Goal: Information Seeking & Learning: Learn about a topic

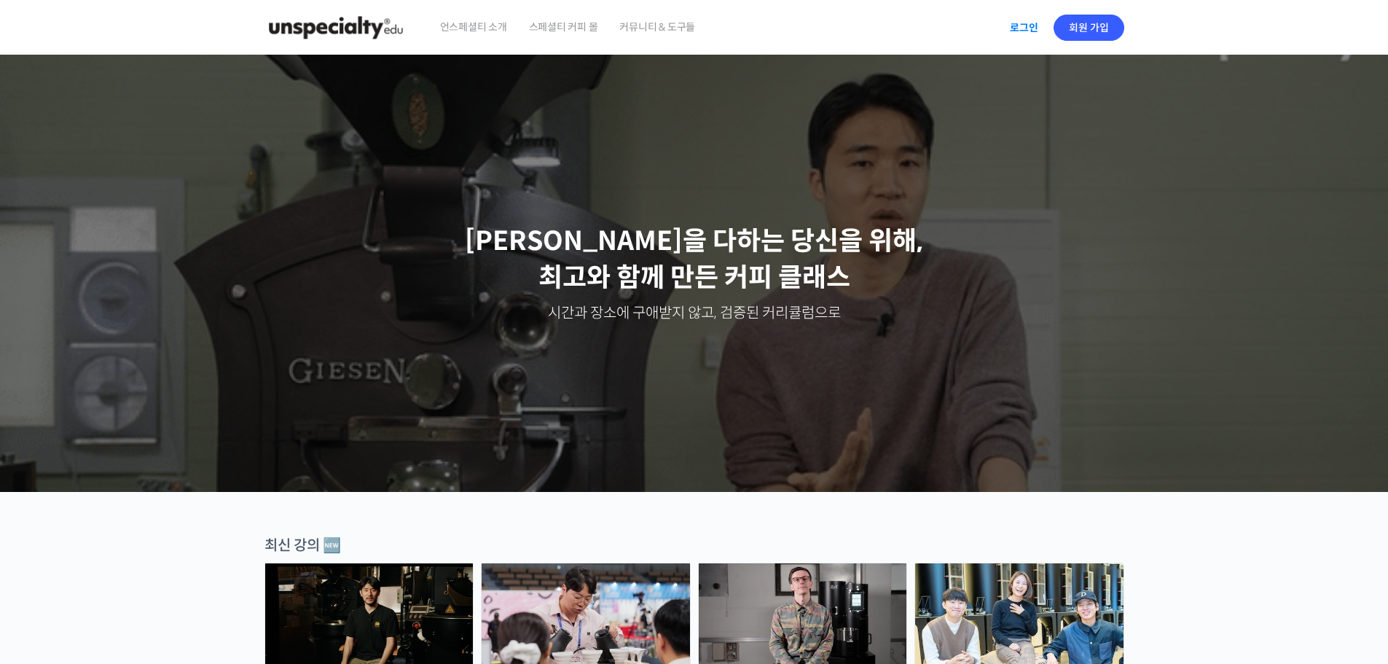
click at [1031, 25] on link "로그인" at bounding box center [1024, 28] width 46 height 34
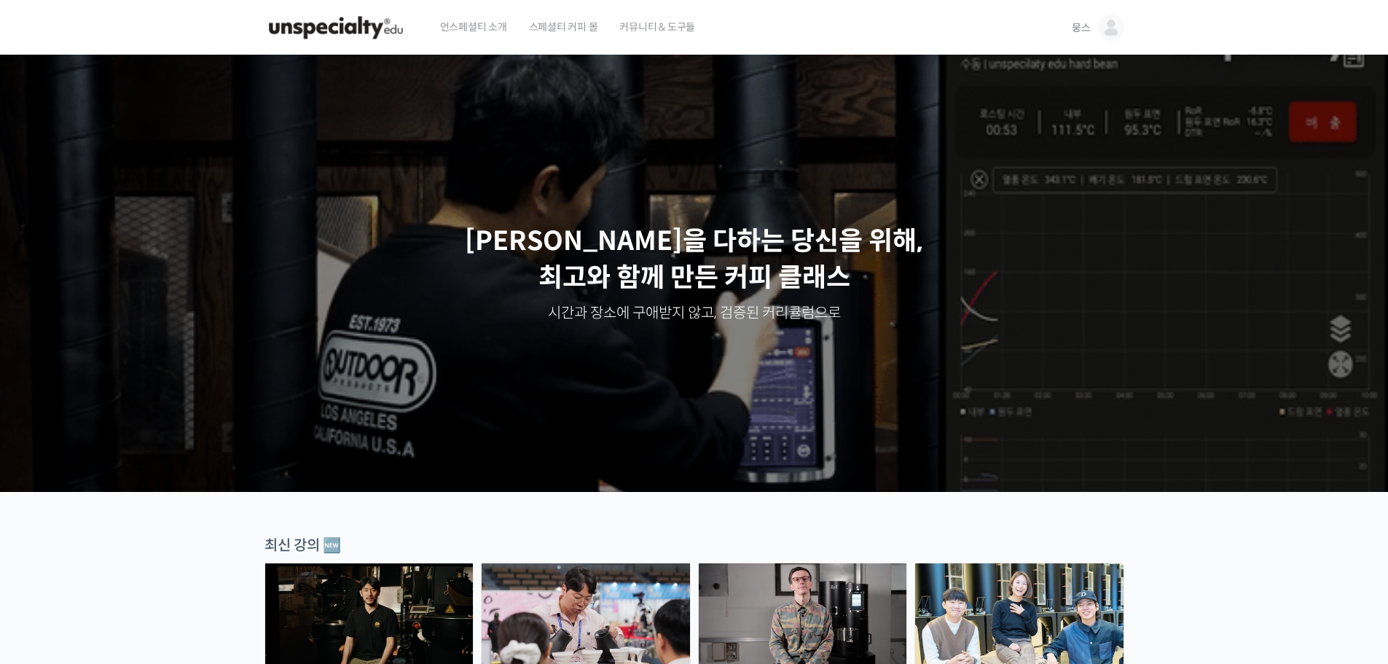
click at [1098, 34] on img at bounding box center [1111, 28] width 26 height 26
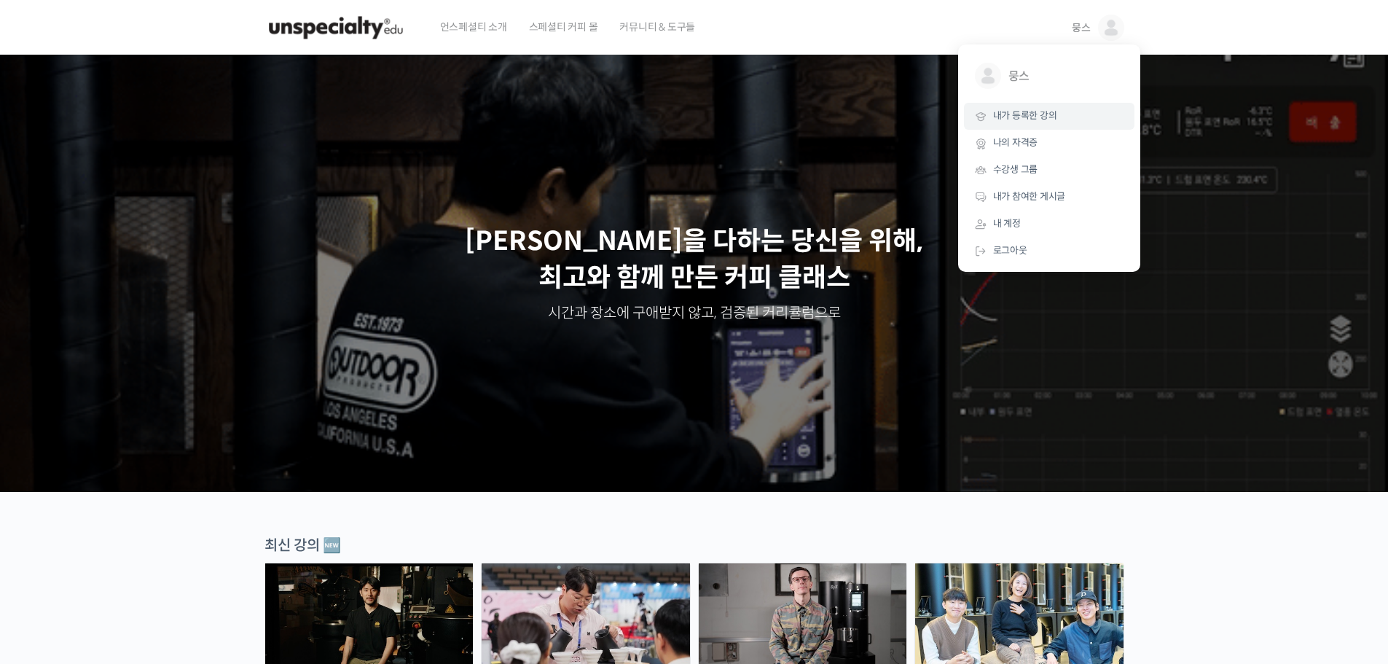
click at [1059, 111] on link "내가 등록한 강의" at bounding box center [1049, 116] width 170 height 27
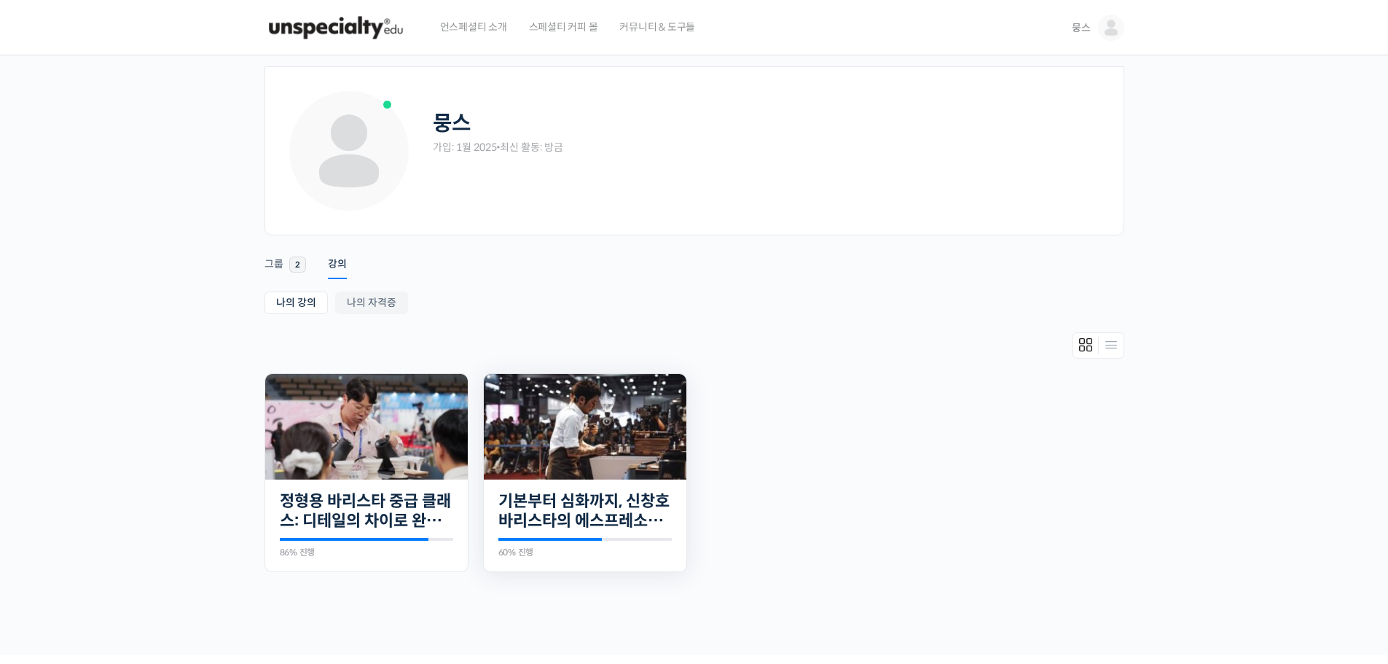
click at [535, 433] on img at bounding box center [585, 427] width 202 height 106
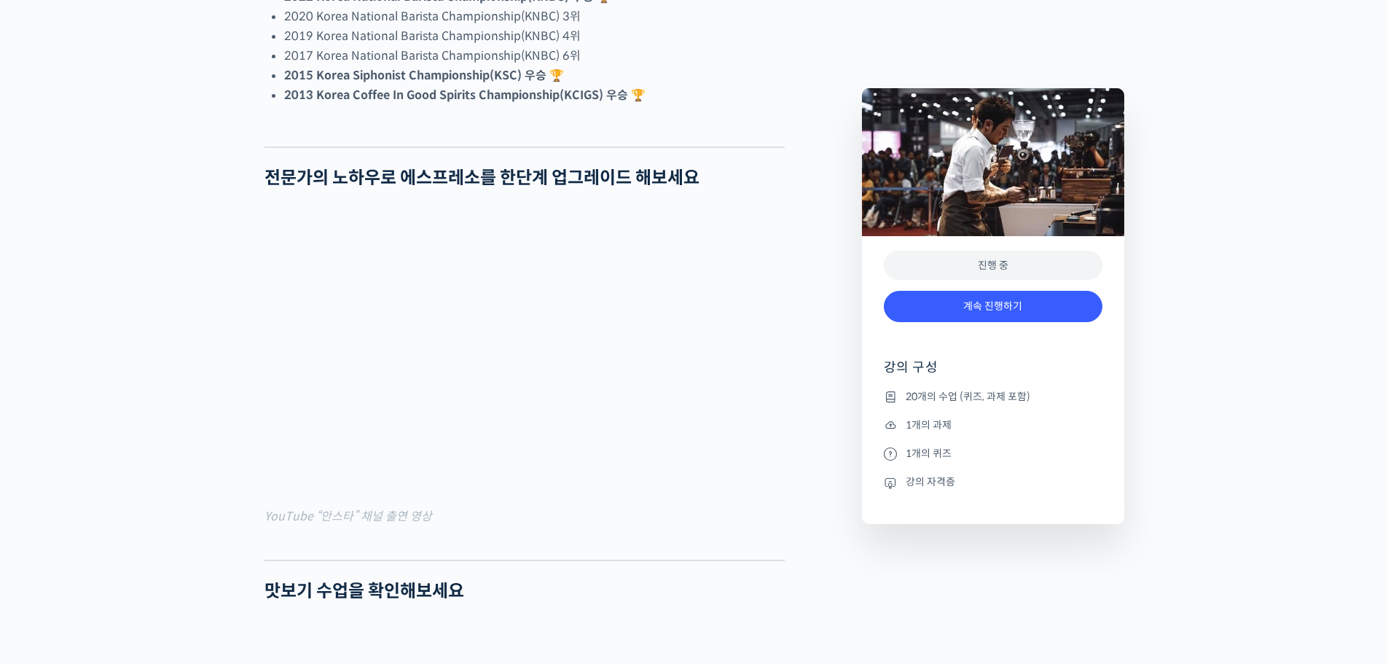
scroll to position [1530, 0]
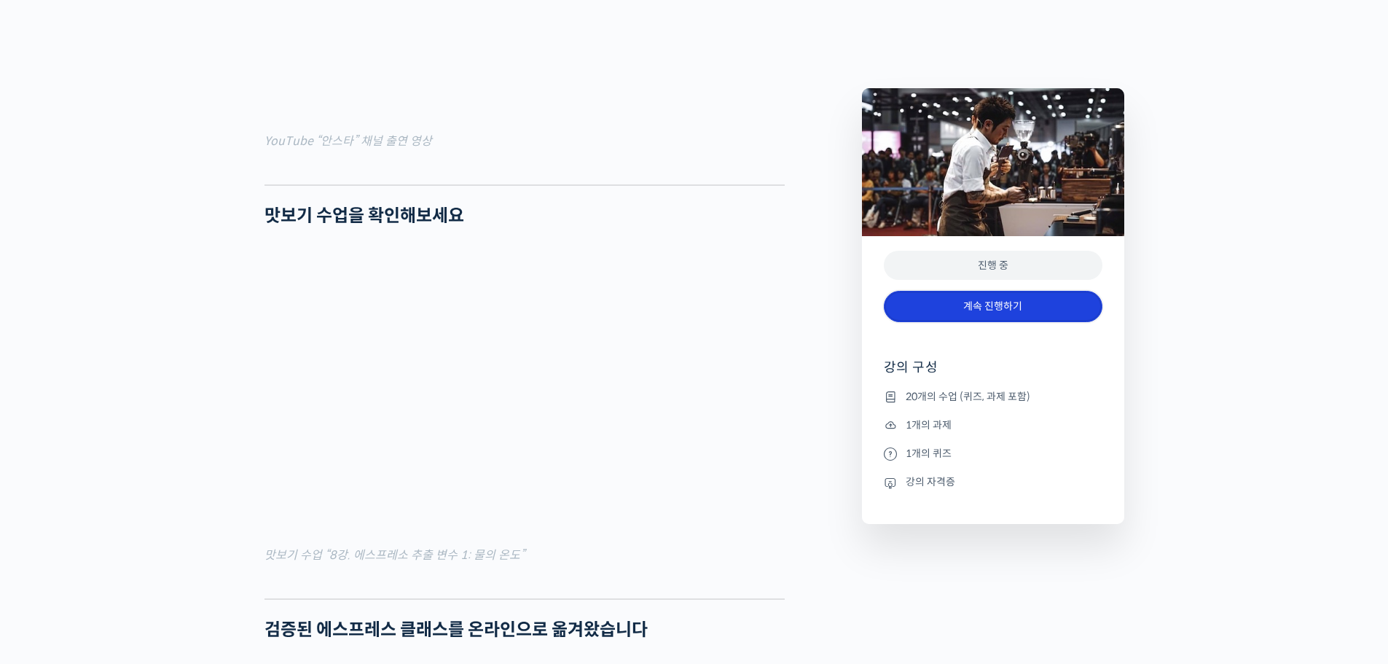
click at [983, 302] on link "계속 진행하기" at bounding box center [993, 306] width 219 height 31
